Goal: Information Seeking & Learning: Learn about a topic

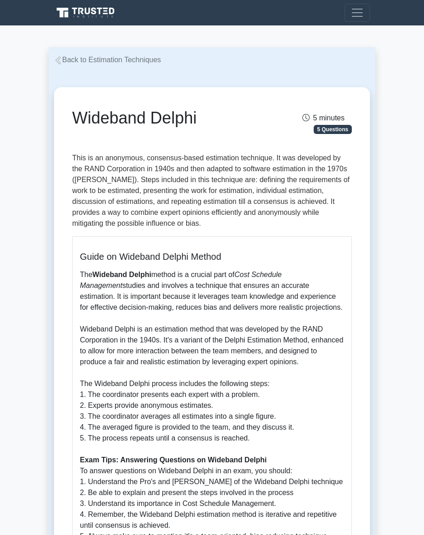
drag, startPoint x: 202, startPoint y: 114, endPoint x: 62, endPoint y: 85, distance: 142.9
click at [62, 85] on div "Wideband Delphi 5 minutes 5 Questions Guide on Wideband Delphi Method The Wideb…" at bounding box center [212, 368] width 327 height 607
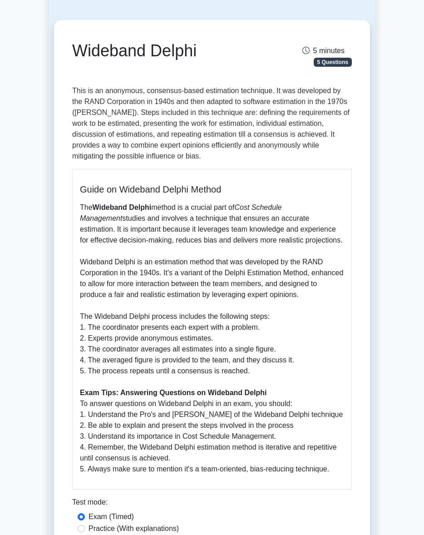
scroll to position [64, 0]
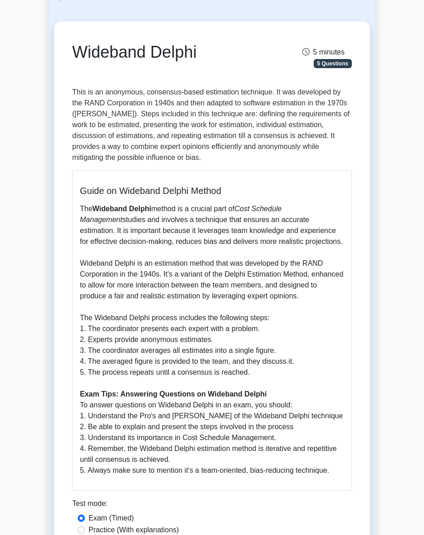
click at [282, 268] on p "The Wideband Delphi method is a crucial part of Cost Schedule Management studie…" at bounding box center [212, 340] width 264 height 273
click at [184, 229] on p "The Wideband Delphi method is a crucial part of Cost Schedule Management studie…" at bounding box center [212, 340] width 264 height 273
click at [223, 192] on h5 "Guide on Wideband Delphi Method" at bounding box center [212, 190] width 264 height 11
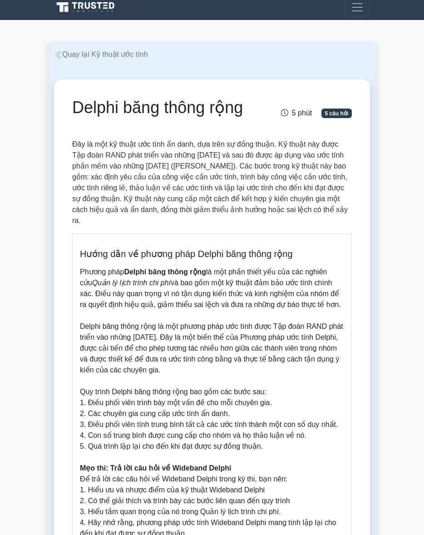
scroll to position [0, 0]
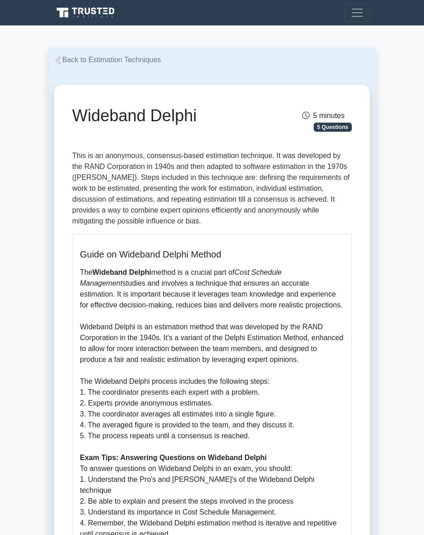
drag, startPoint x: 197, startPoint y: 116, endPoint x: 59, endPoint y: 109, distance: 137.9
click at [59, 109] on div "Wideband Delphi 5 minutes 5 Questions Guide on Wideband Delphi Method The Wideb…" at bounding box center [212, 372] width 309 height 567
copy h1 "Wideband Delphi"
